Goal: Entertainment & Leisure: Consume media (video, audio)

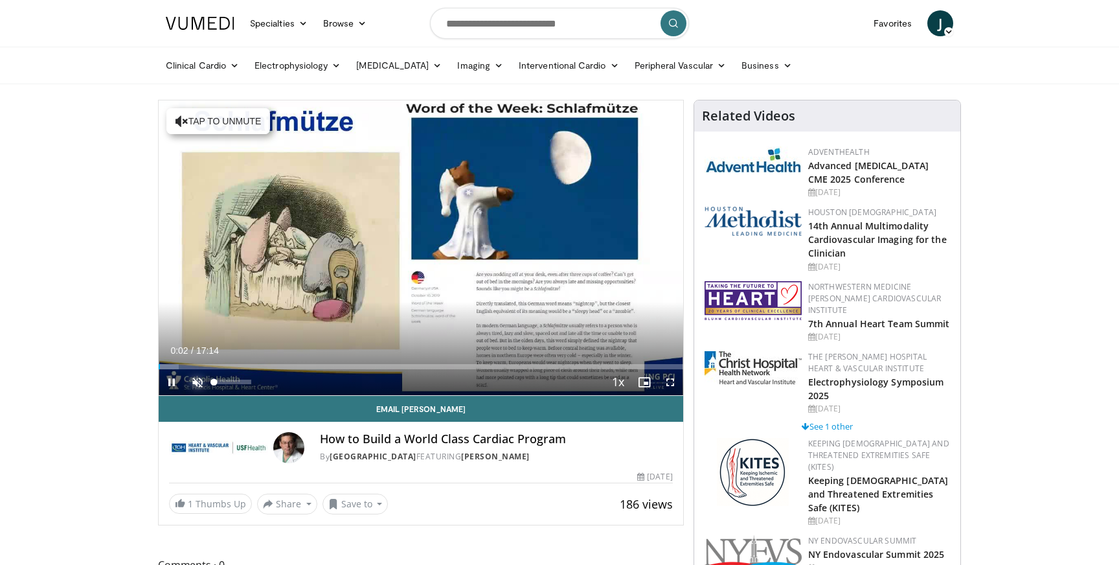
click at [197, 382] on span "Video Player" at bounding box center [198, 382] width 26 height 26
click at [170, 382] on span "Video Player" at bounding box center [172, 382] width 26 height 26
click at [174, 385] on span "Video Player" at bounding box center [172, 382] width 26 height 26
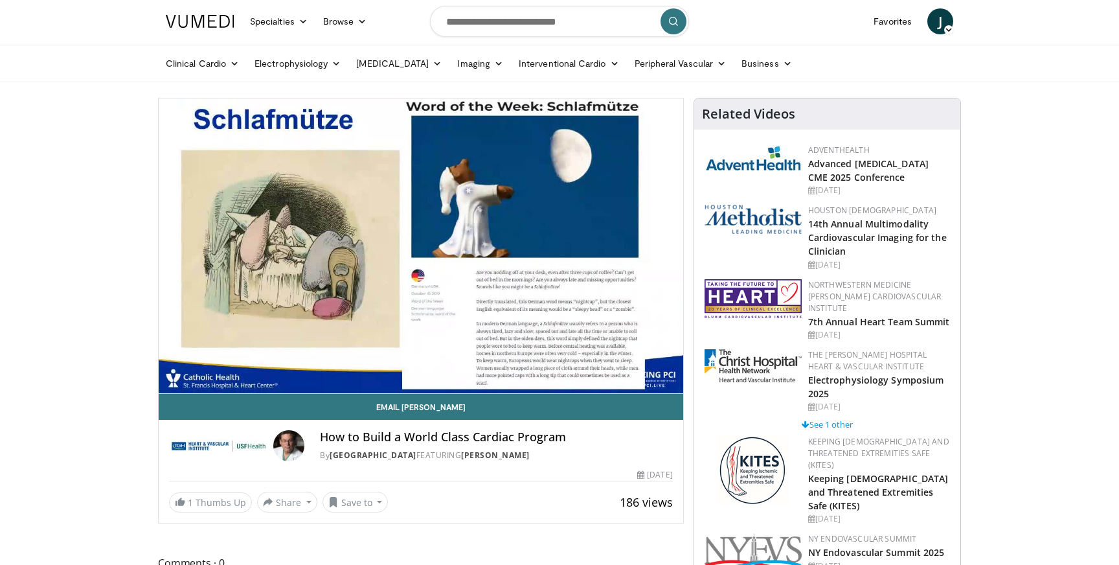
scroll to position [3, 0]
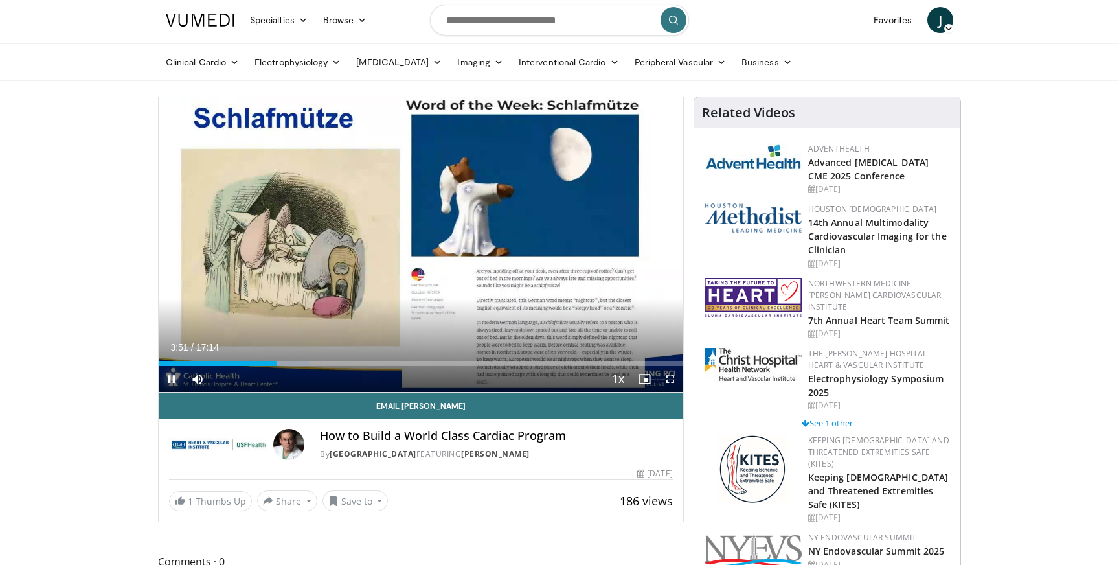
click at [168, 377] on span "Video Player" at bounding box center [172, 379] width 26 height 26
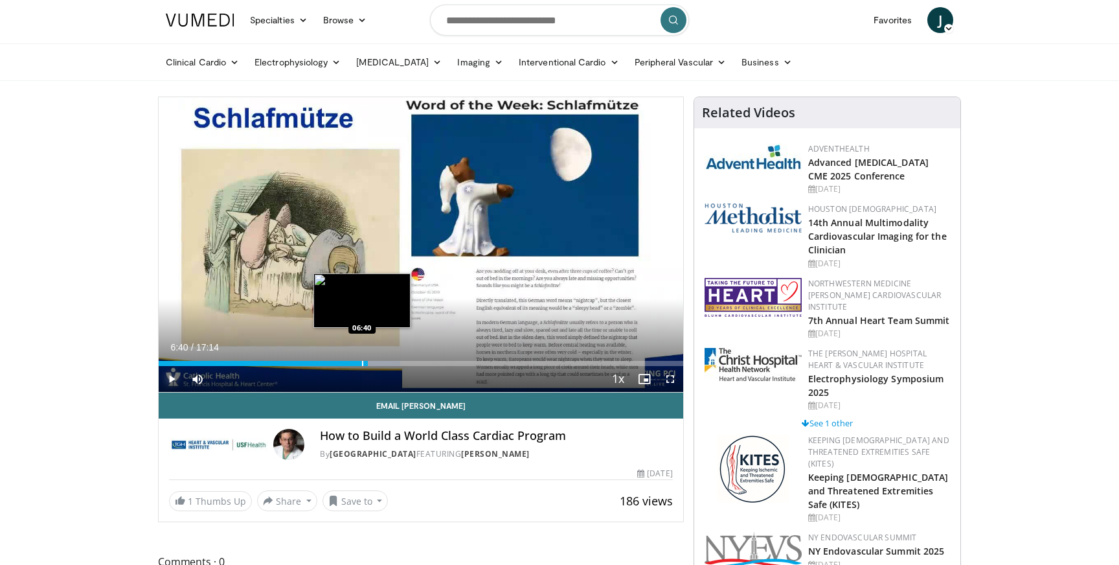
click at [362, 365] on div "Progress Bar" at bounding box center [362, 363] width 1 height 5
click at [354, 364] on div "Progress Bar" at bounding box center [354, 363] width 1 height 5
click at [347, 364] on div "Progress Bar" at bounding box center [347, 363] width 1 height 5
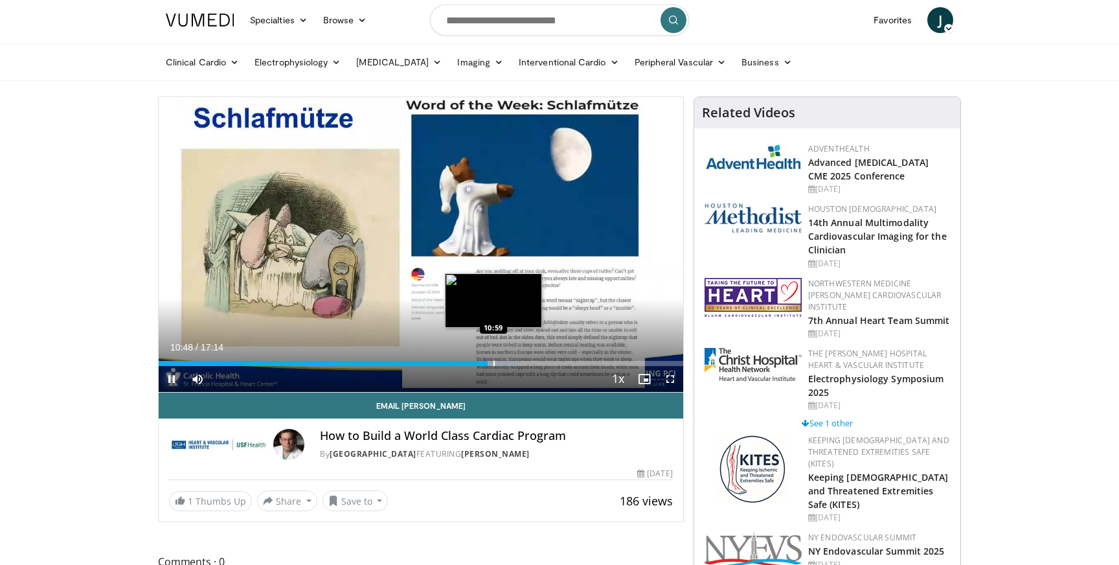
click at [493, 360] on div "Loaded : 68.73% 10:49 10:59" at bounding box center [421, 360] width 525 height 12
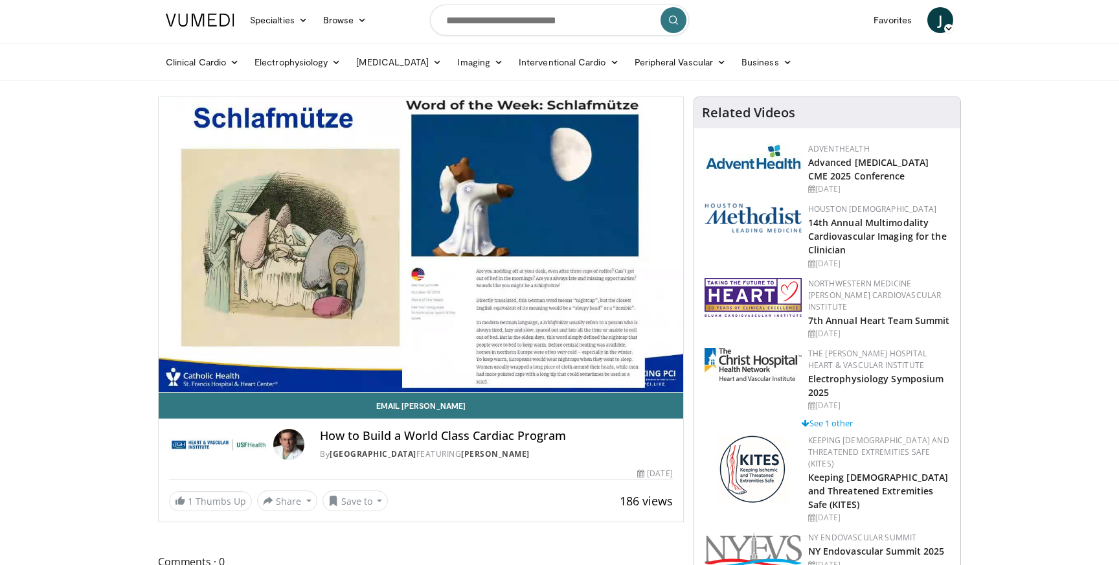
click at [499, 364] on div "10 seconds Tap to unmute" at bounding box center [421, 244] width 525 height 295
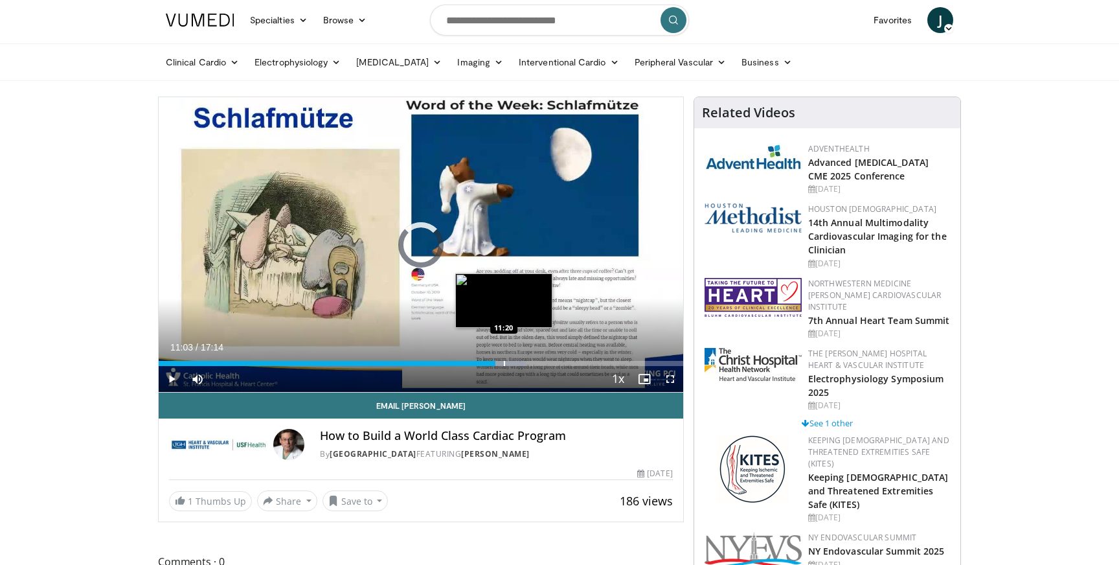
click at [504, 364] on div "Progress Bar" at bounding box center [504, 363] width 1 height 5
click at [510, 364] on div "Progress Bar" at bounding box center [510, 363] width 1 height 5
click at [516, 363] on div "Progress Bar" at bounding box center [514, 363] width 1 height 5
click at [525, 363] on div "Progress Bar" at bounding box center [525, 363] width 1 height 5
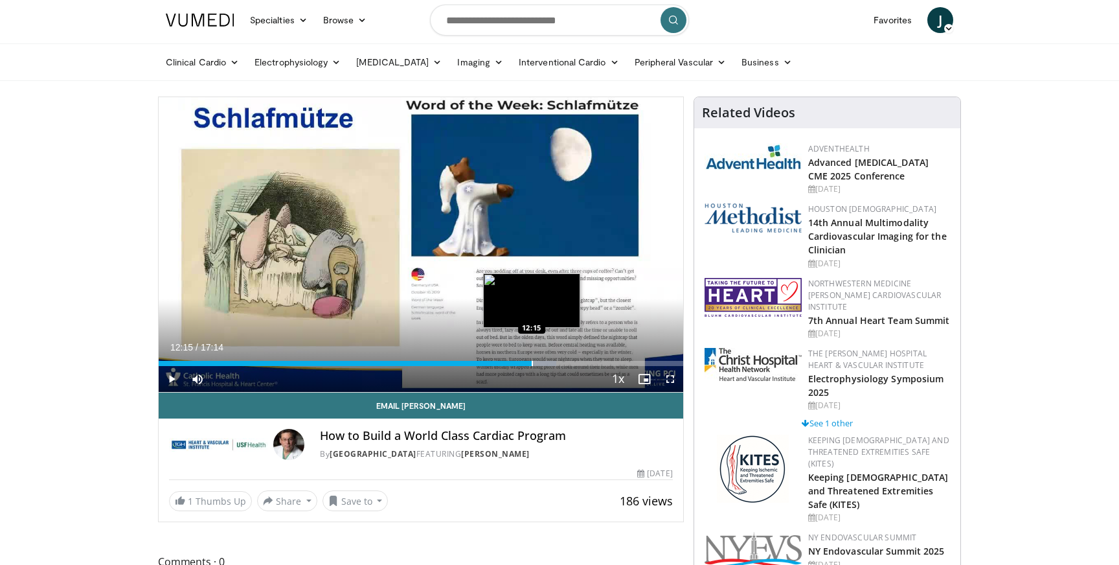
click at [532, 363] on div "Progress Bar" at bounding box center [532, 363] width 1 height 5
click at [542, 363] on div "Progress Bar" at bounding box center [542, 363] width 1 height 5
click at [547, 363] on div "Progress Bar" at bounding box center [547, 363] width 1 height 5
click at [553, 363] on div "Progress Bar" at bounding box center [553, 363] width 1 height 5
click at [170, 374] on span "Video Player" at bounding box center [172, 379] width 26 height 26
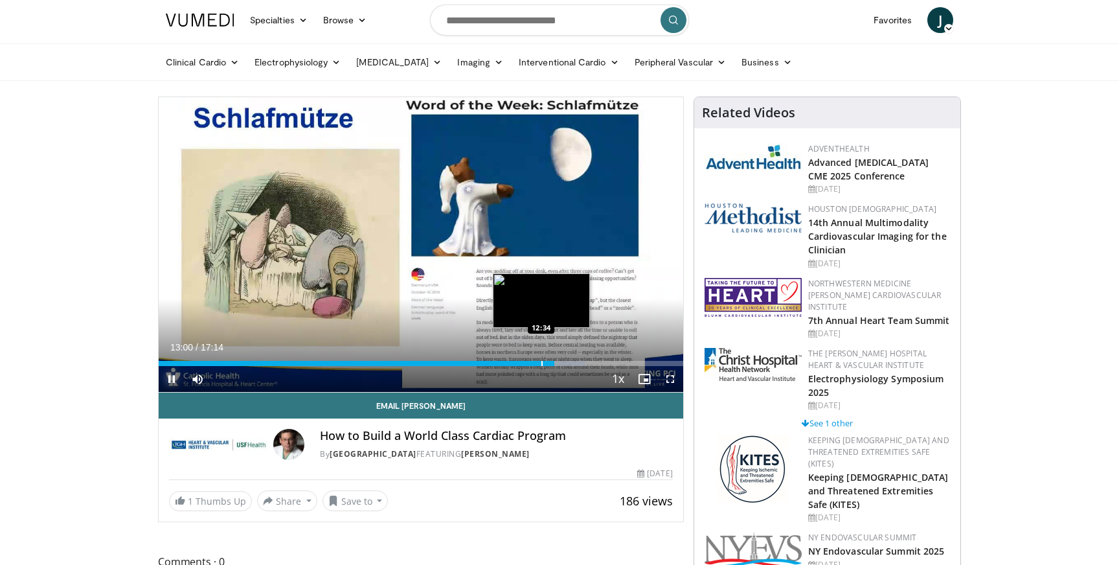
click at [542, 363] on div "Progress Bar" at bounding box center [542, 363] width 1 height 5
click at [546, 363] on div "Progress Bar" at bounding box center [546, 363] width 1 height 5
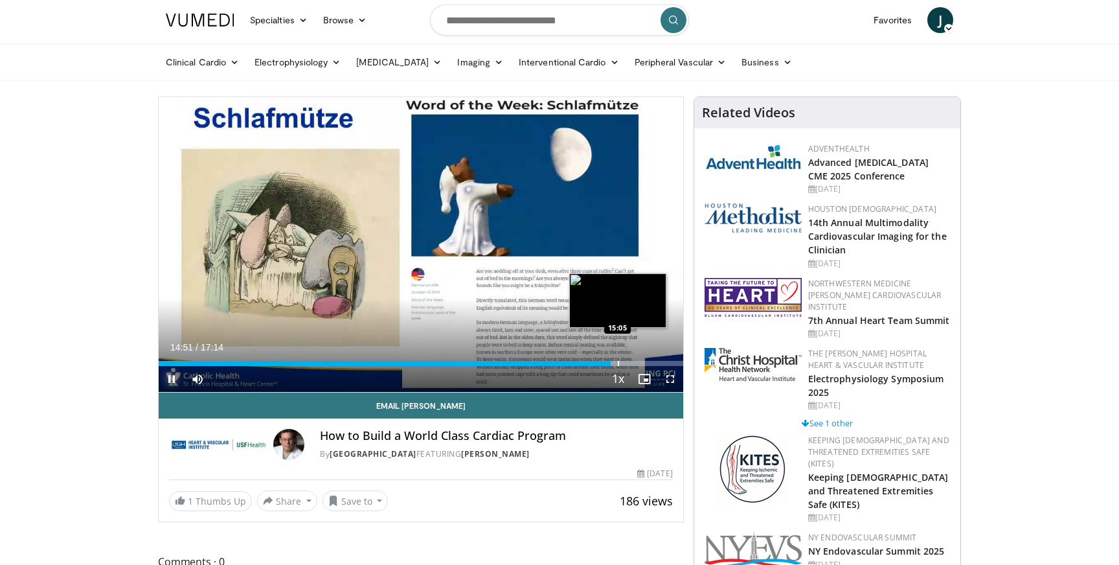
click at [618, 362] on div "Progress Bar" at bounding box center [618, 363] width 1 height 5
click at [614, 362] on div "Progress Bar" at bounding box center [614, 363] width 1 height 5
click at [619, 362] on div "Progress Bar" at bounding box center [619, 363] width 1 height 5
click at [621, 363] on div "Progress Bar" at bounding box center [619, 363] width 1 height 5
click at [627, 363] on div "Progress Bar" at bounding box center [626, 363] width 1 height 5
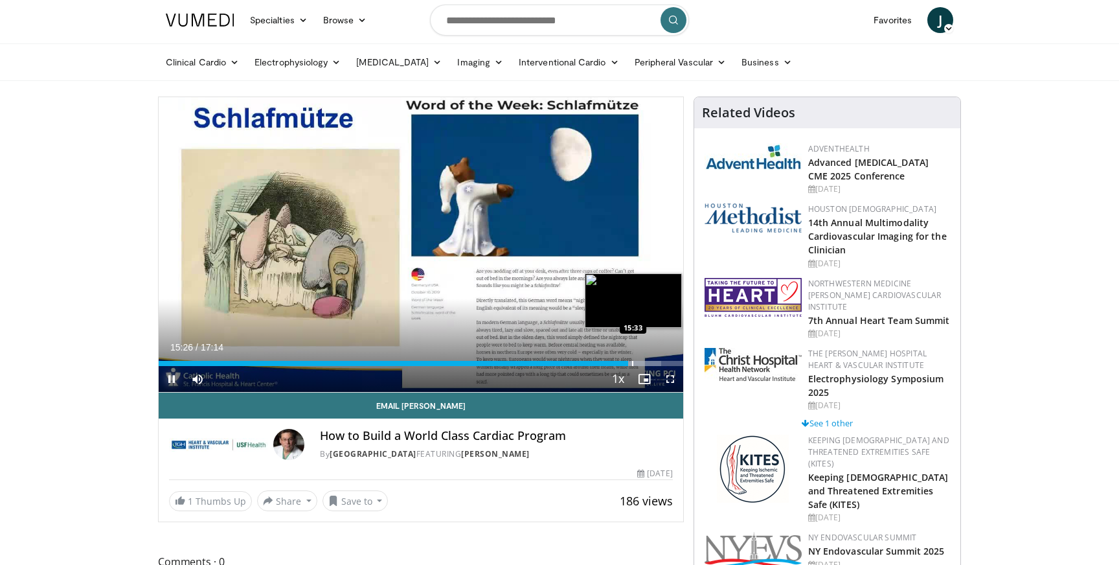
click at [632, 361] on div "Progress Bar" at bounding box center [632, 363] width 1 height 5
click at [639, 363] on div "Progress Bar" at bounding box center [639, 363] width 1 height 5
click at [650, 364] on div "Progress Bar" at bounding box center [650, 363] width 1 height 5
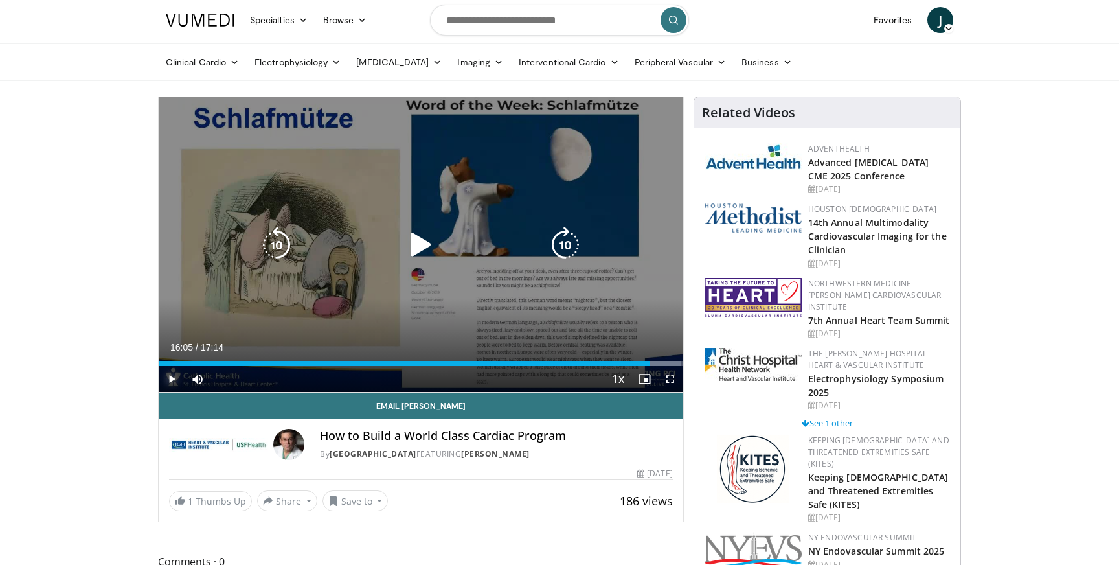
click at [648, 364] on div "16:05" at bounding box center [404, 363] width 491 height 5
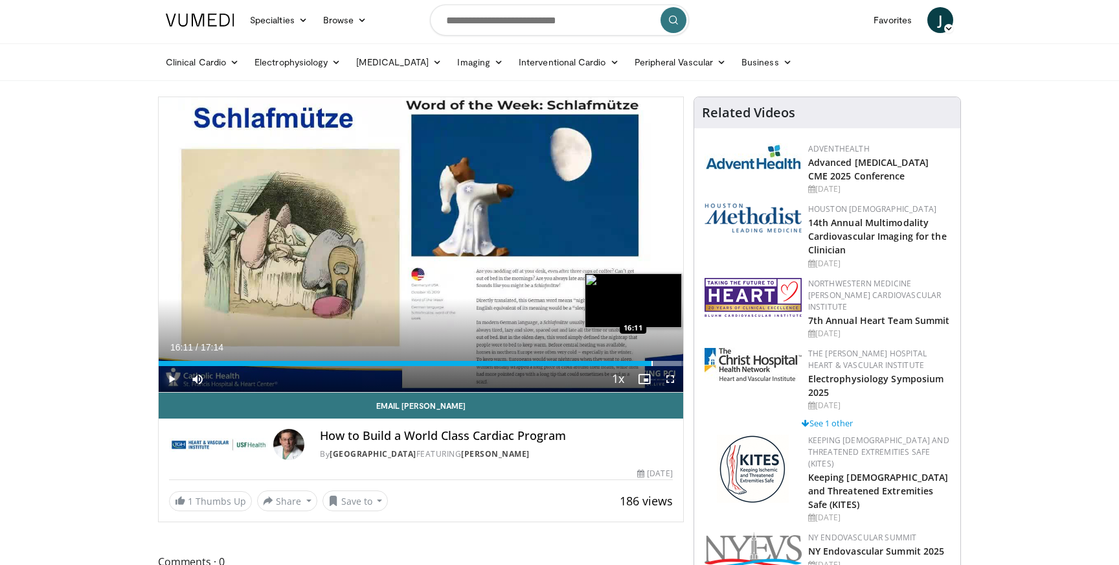
click at [652, 364] on div "Progress Bar" at bounding box center [652, 363] width 1 height 5
click at [655, 364] on div "Progress Bar" at bounding box center [655, 363] width 1 height 5
click at [658, 364] on div "Progress Bar" at bounding box center [658, 363] width 1 height 5
click at [656, 364] on div "Progress Bar" at bounding box center [656, 363] width 1 height 5
click at [663, 363] on div "Progress Bar" at bounding box center [663, 363] width 1 height 5
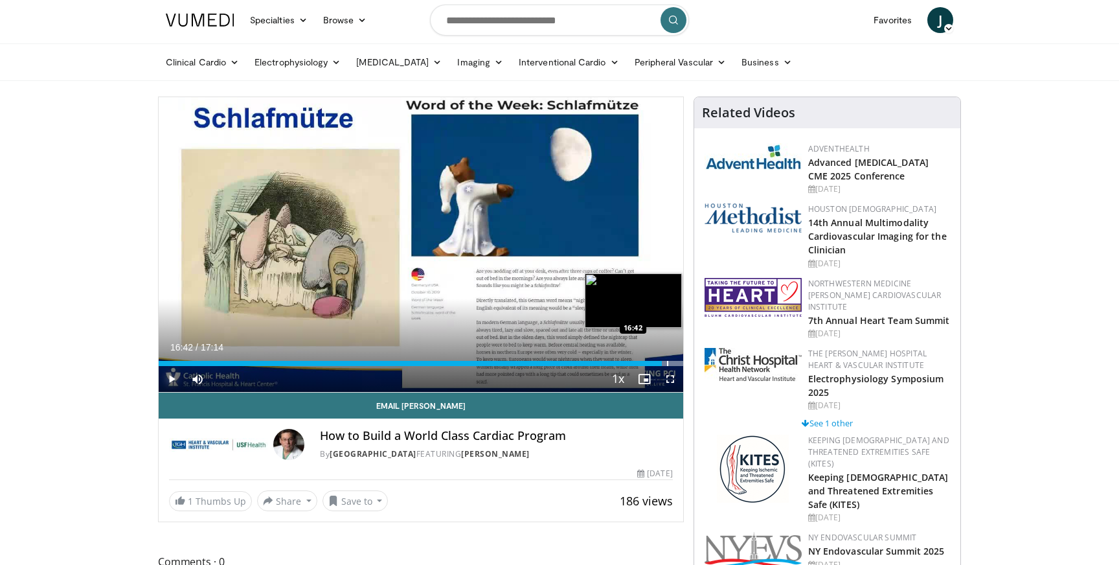
click at [667, 363] on div "Progress Bar" at bounding box center [667, 363] width 1 height 5
click at [670, 363] on div "Progress Bar" at bounding box center [669, 363] width 1 height 5
click at [674, 363] on div "Progress Bar" at bounding box center [674, 363] width 1 height 5
click at [678, 363] on div "Progress Bar" at bounding box center [677, 363] width 1 height 5
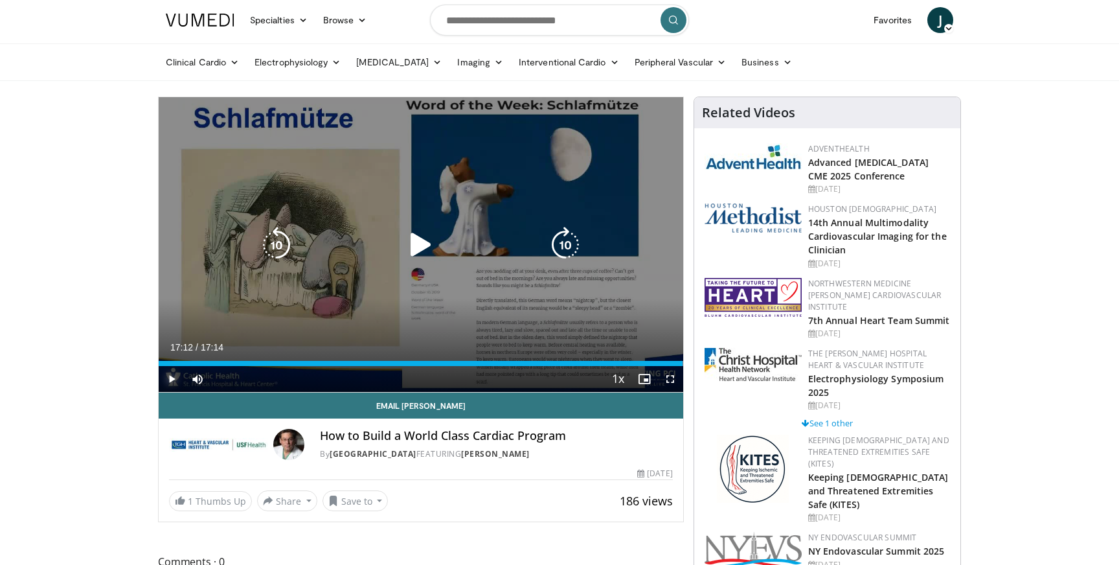
click at [683, 363] on div "Progress Bar" at bounding box center [660, 363] width 46 height 5
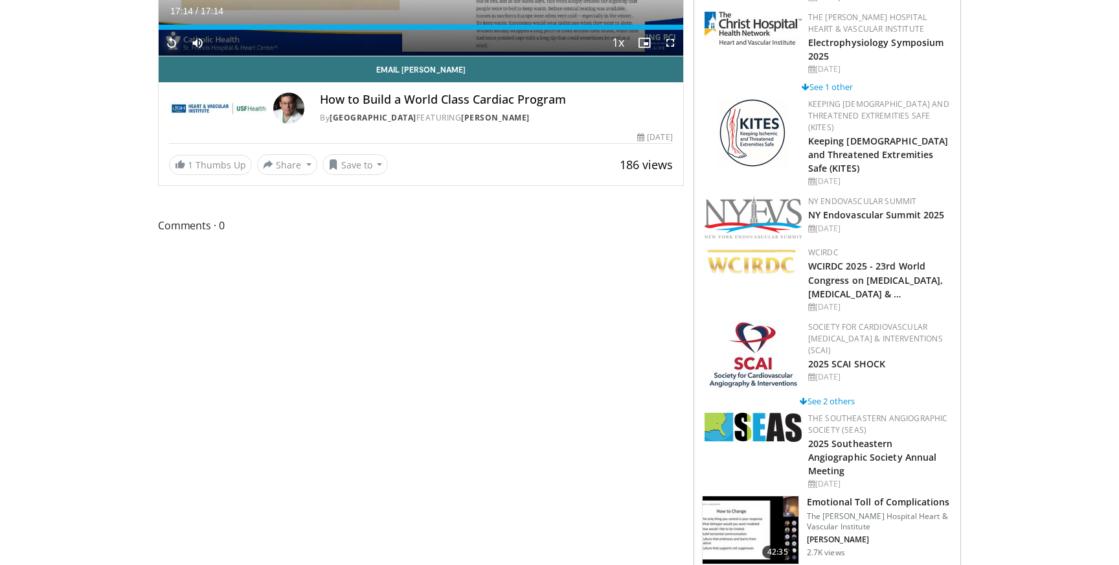
scroll to position [337, 0]
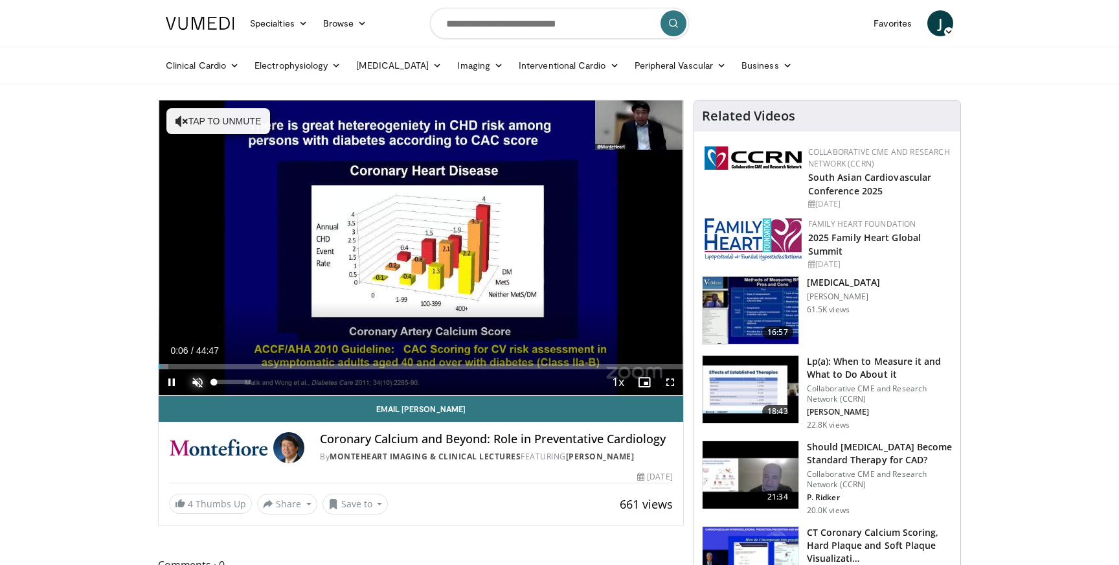
click at [198, 380] on span "Video Player" at bounding box center [198, 382] width 26 height 26
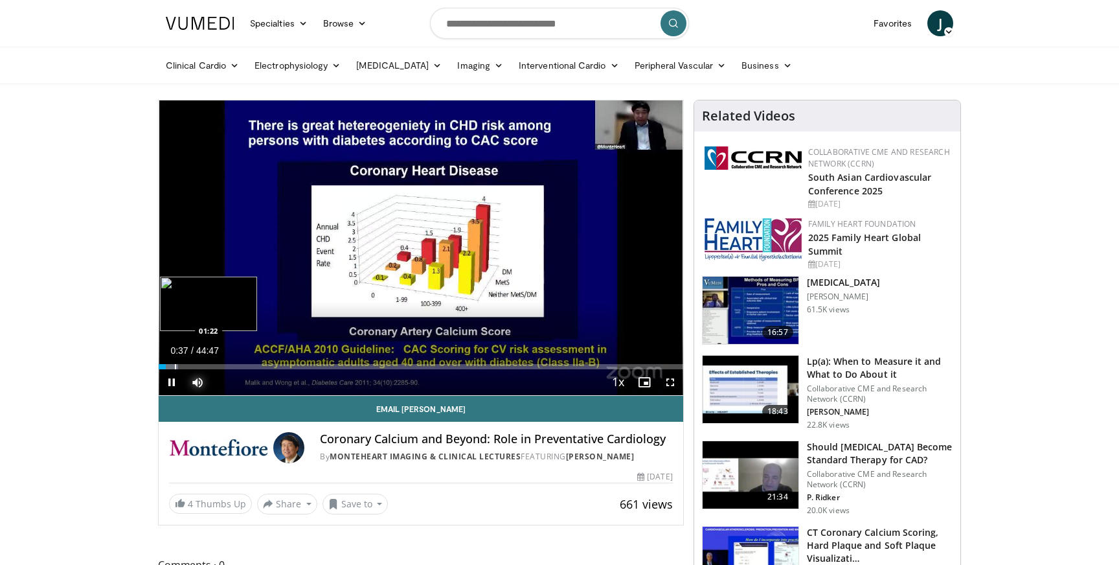
click at [175, 368] on div "Progress Bar" at bounding box center [175, 366] width 1 height 5
click at [201, 367] on div "Progress Bar" at bounding box center [201, 366] width 1 height 5
click at [192, 365] on div "Progress Bar" at bounding box center [192, 366] width 1 height 5
click at [194, 365] on div "Progress Bar" at bounding box center [193, 366] width 1 height 5
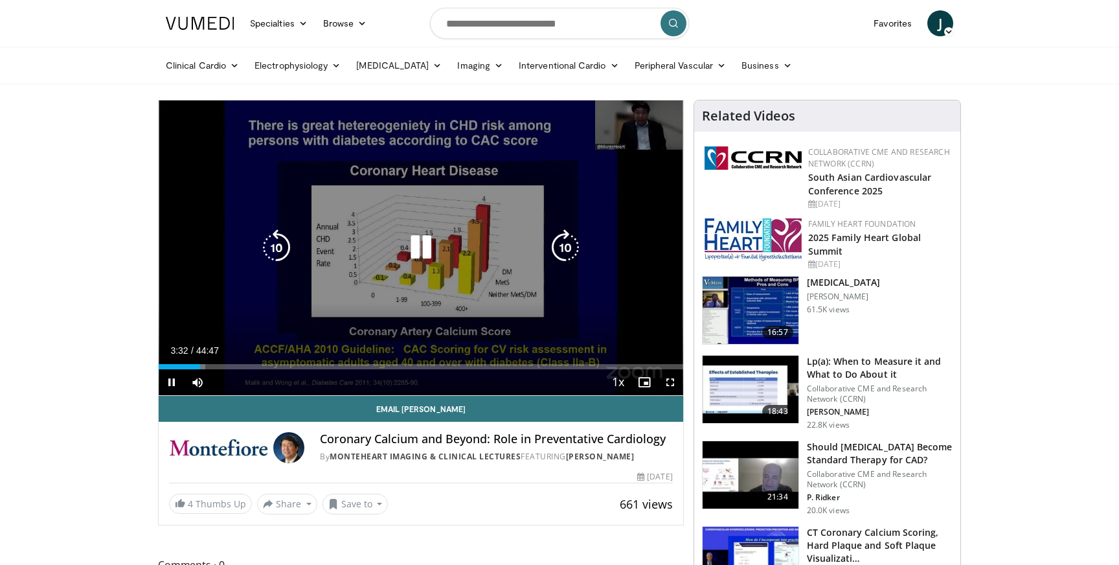
click at [205, 365] on div "10 seconds Tap to unmute" at bounding box center [421, 247] width 525 height 295
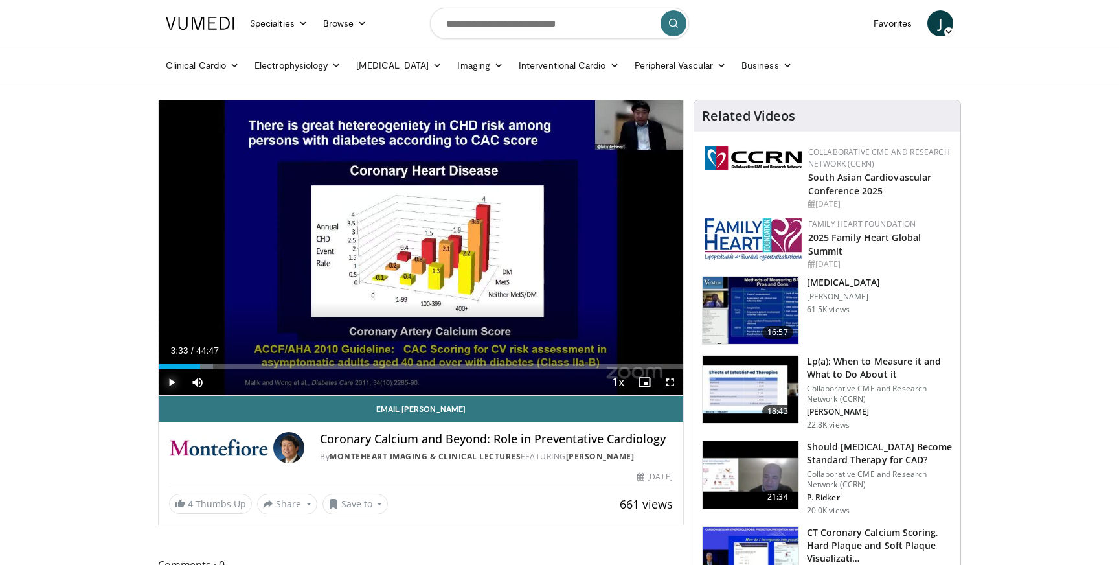
click at [172, 378] on span "Video Player" at bounding box center [172, 382] width 26 height 26
click at [207, 365] on div "Progress Bar" at bounding box center [207, 366] width 1 height 5
click at [208, 364] on div "Progress Bar" at bounding box center [207, 366] width 1 height 5
click at [219, 364] on div "Progress Bar" at bounding box center [218, 366] width 1 height 5
click at [225, 364] on div "Progress Bar" at bounding box center [225, 366] width 1 height 5
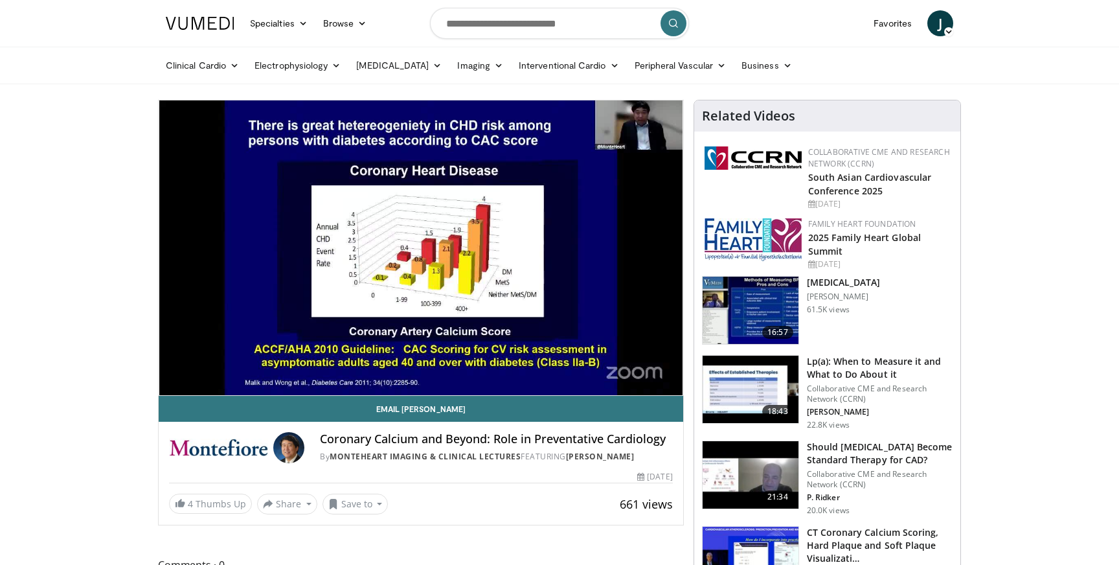
click at [229, 363] on div "10 seconds Tap to unmute" at bounding box center [421, 247] width 525 height 295
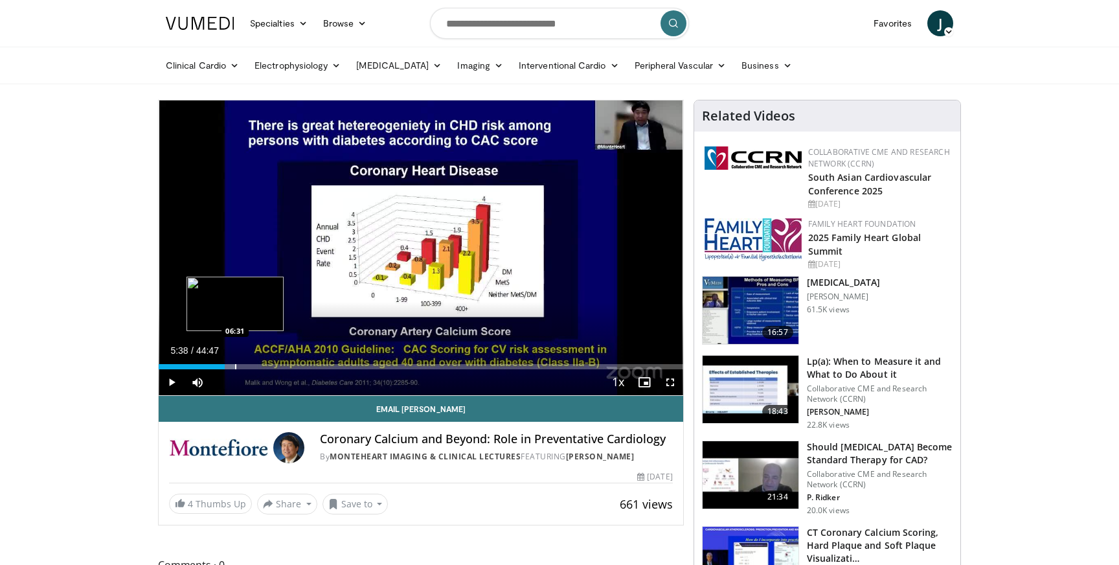
click at [235, 364] on div "Progress Bar" at bounding box center [235, 366] width 1 height 5
click at [170, 387] on span "Video Player" at bounding box center [172, 382] width 26 height 26
click at [242, 365] on div "Progress Bar" at bounding box center [242, 366] width 1 height 5
click at [247, 365] on div "Progress Bar" at bounding box center [247, 366] width 1 height 5
click at [256, 365] on div "Progress Bar" at bounding box center [256, 366] width 1 height 5
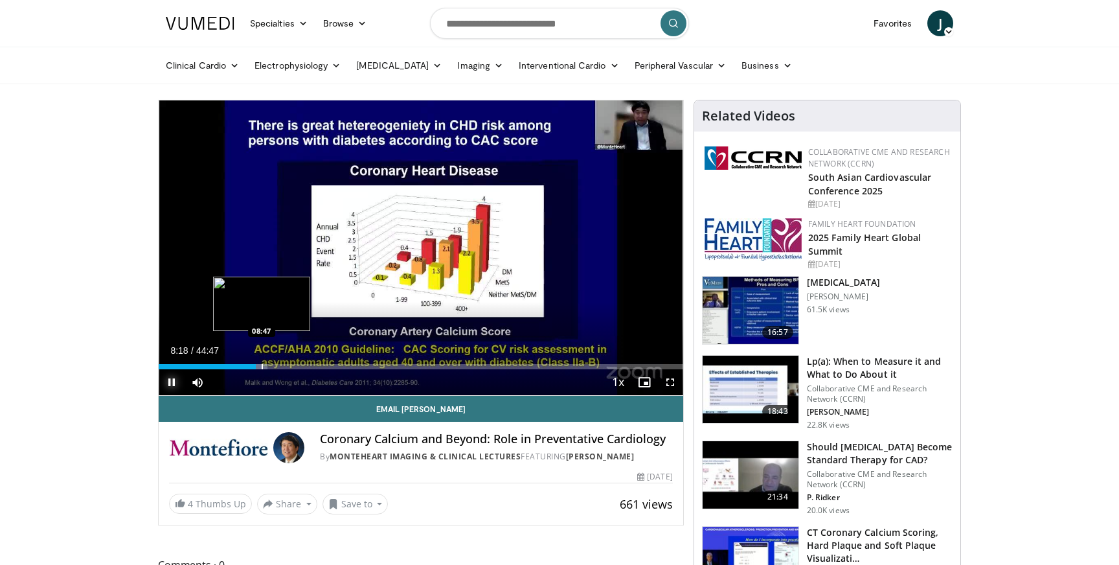
click at [262, 365] on div "Progress Bar" at bounding box center [262, 366] width 1 height 5
click at [271, 367] on div "Progress Bar" at bounding box center [271, 366] width 1 height 5
click at [280, 365] on div "Progress Bar" at bounding box center [280, 366] width 1 height 5
click at [289, 365] on div "Progress Bar" at bounding box center [289, 366] width 1 height 5
click at [299, 365] on div "Progress Bar" at bounding box center [299, 366] width 1 height 5
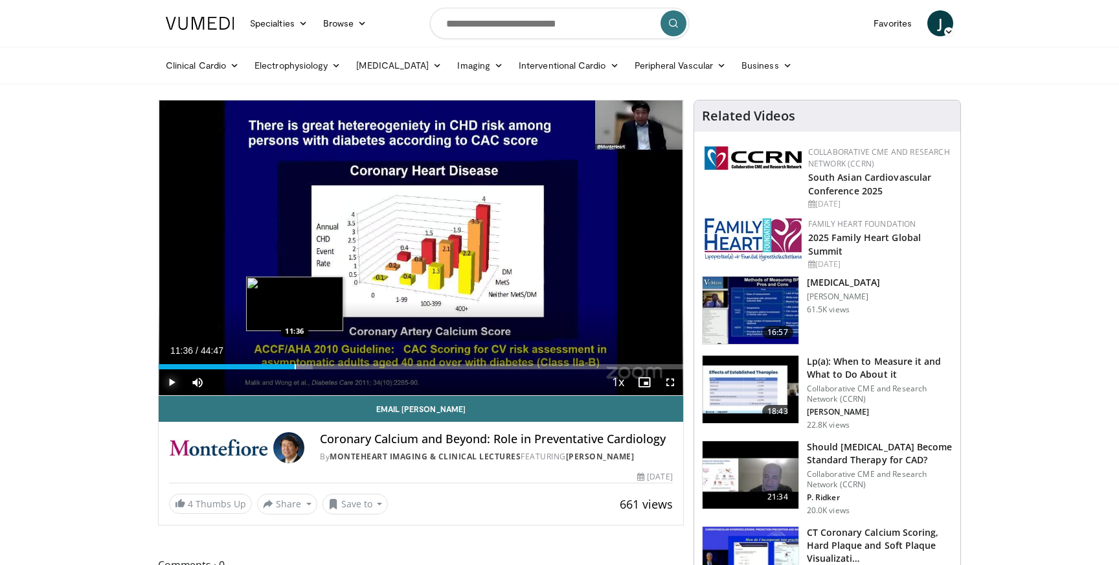
click at [295, 364] on div "Progress Bar" at bounding box center [295, 366] width 1 height 5
click at [290, 364] on div "Progress Bar" at bounding box center [290, 366] width 1 height 5
click at [167, 383] on span "Video Player" at bounding box center [172, 382] width 26 height 26
